Goal: Information Seeking & Learning: Learn about a topic

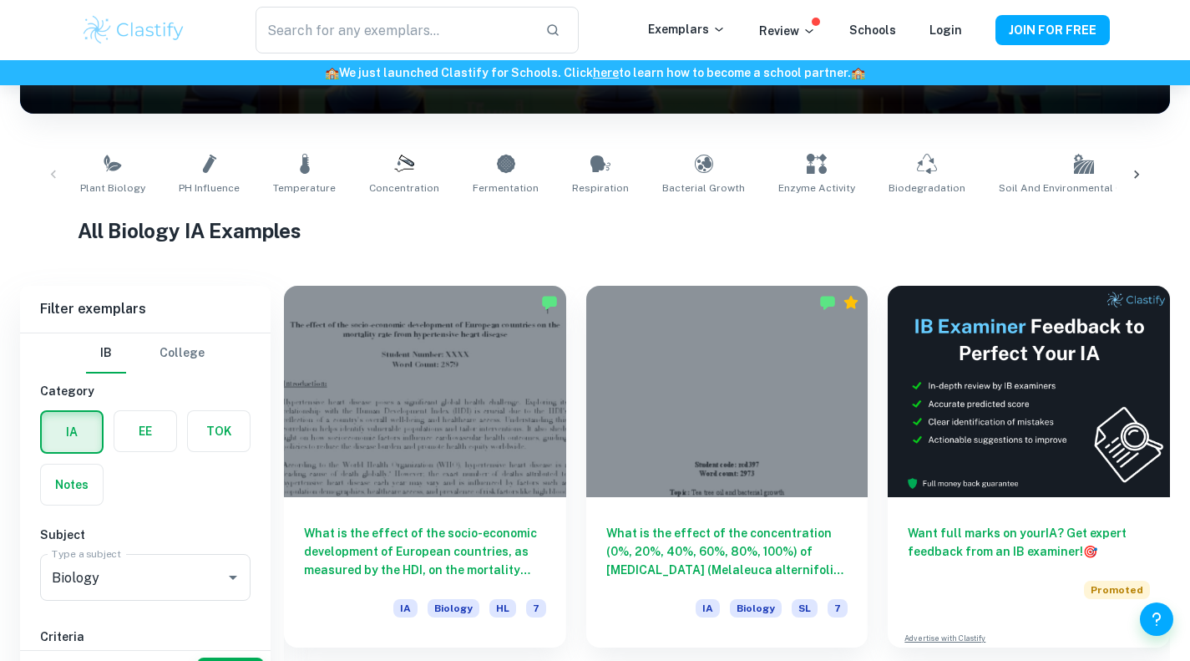
scroll to position [320, 0]
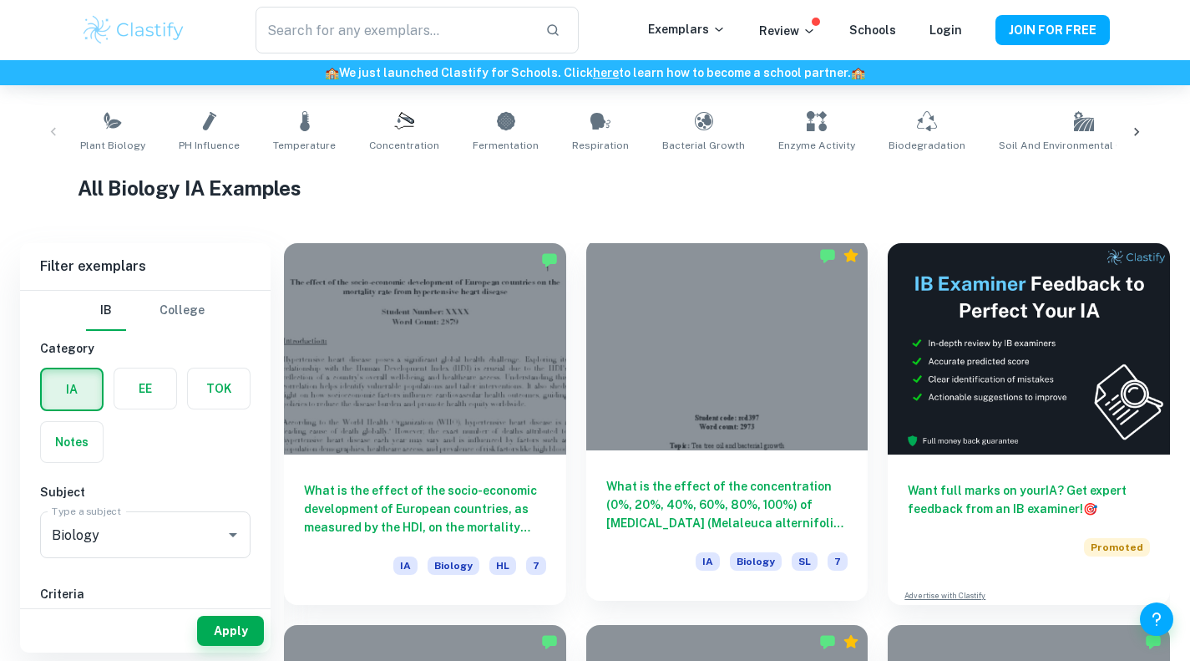
click at [687, 428] on div at bounding box center [727, 344] width 282 height 211
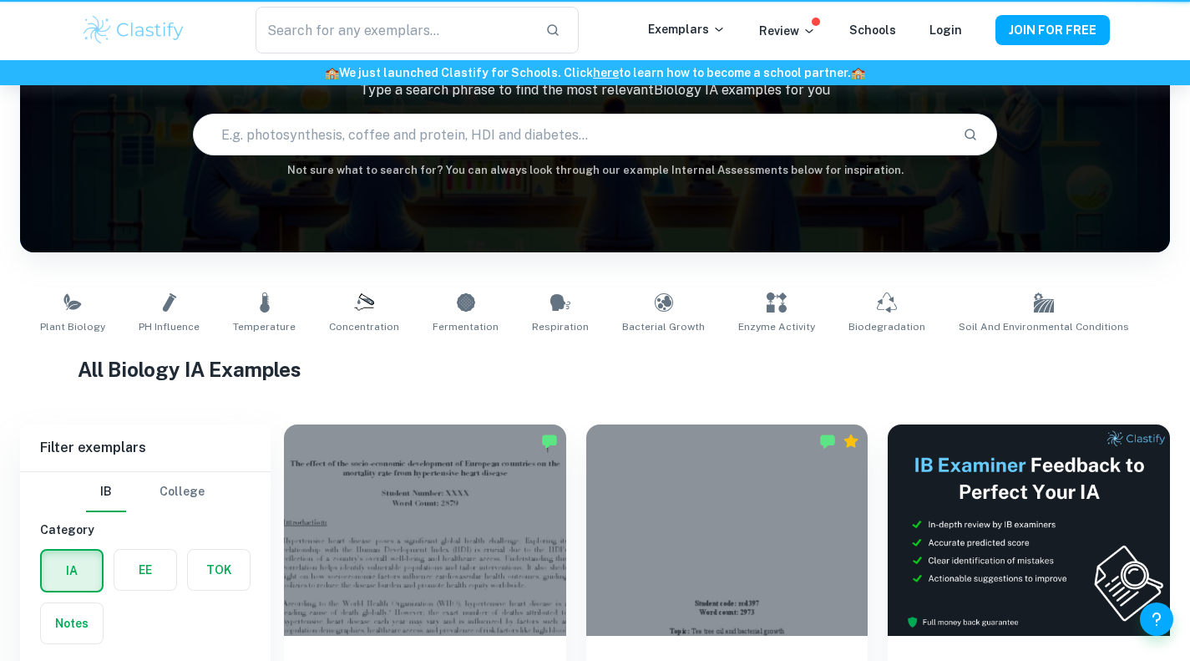
scroll to position [320, 0]
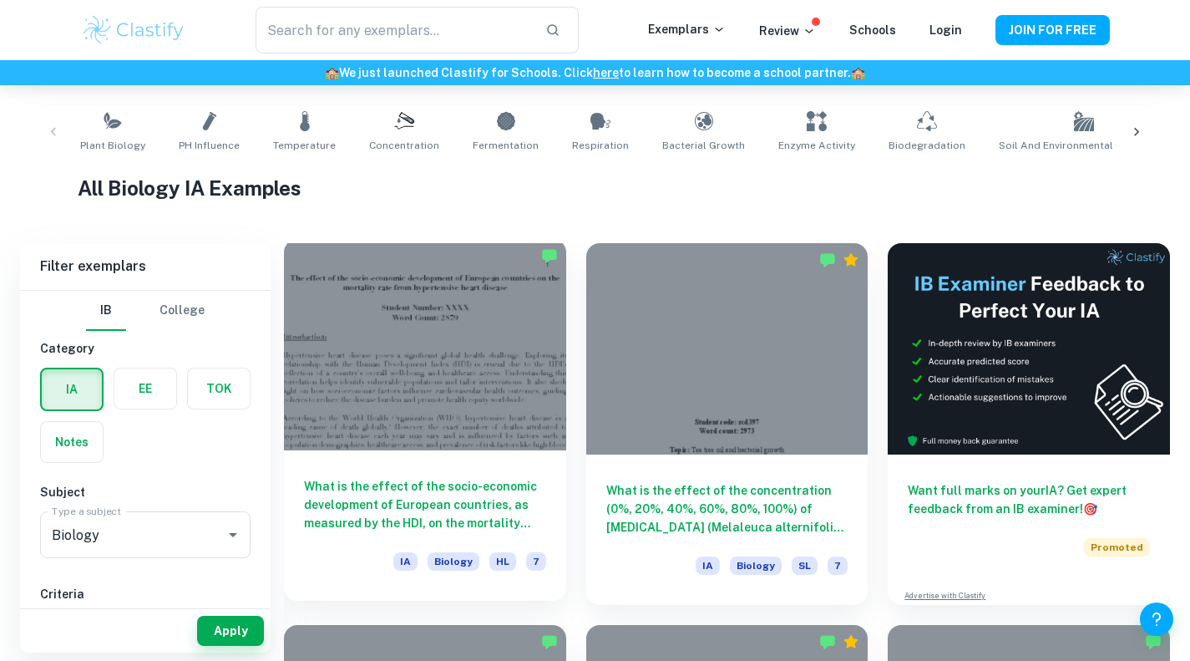
click at [439, 462] on div "What is the effect of the socio-economic development of European countries, as …" at bounding box center [425, 525] width 282 height 150
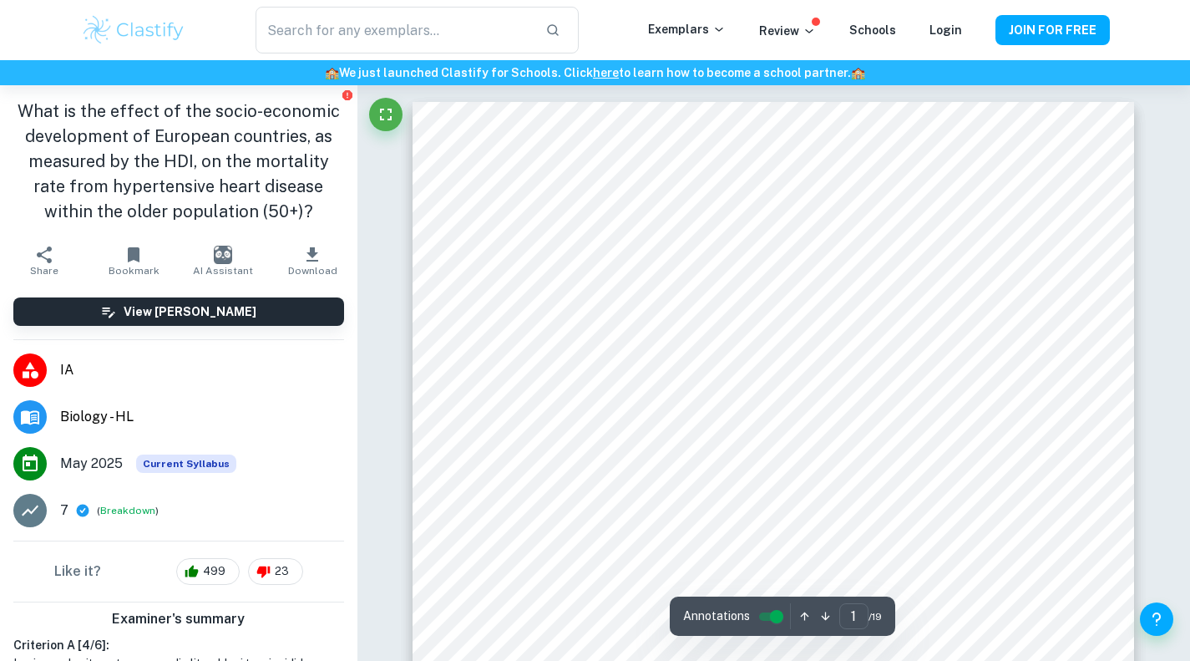
scroll to position [3, 0]
